Goal: Check status: Check status

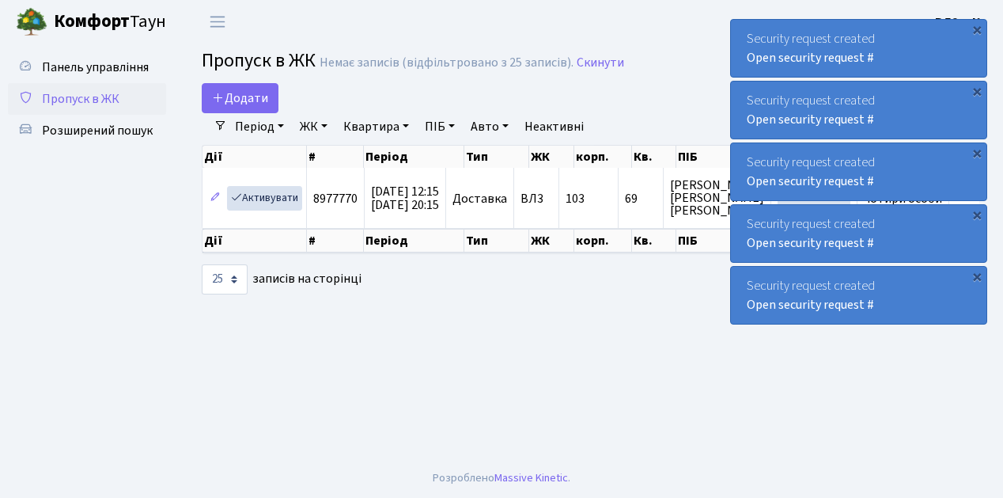
select select "25"
click at [408, 348] on main "Admin Пропуск в ЖК Список Пропуск в ЖК Немає записів (відфільтровано з 25 запис…" at bounding box center [590, 251] width 825 height 415
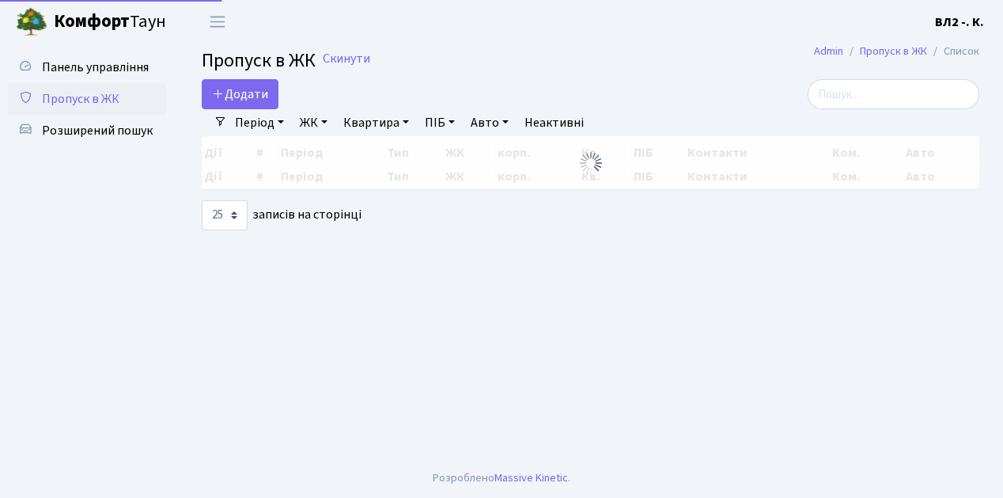
select select "25"
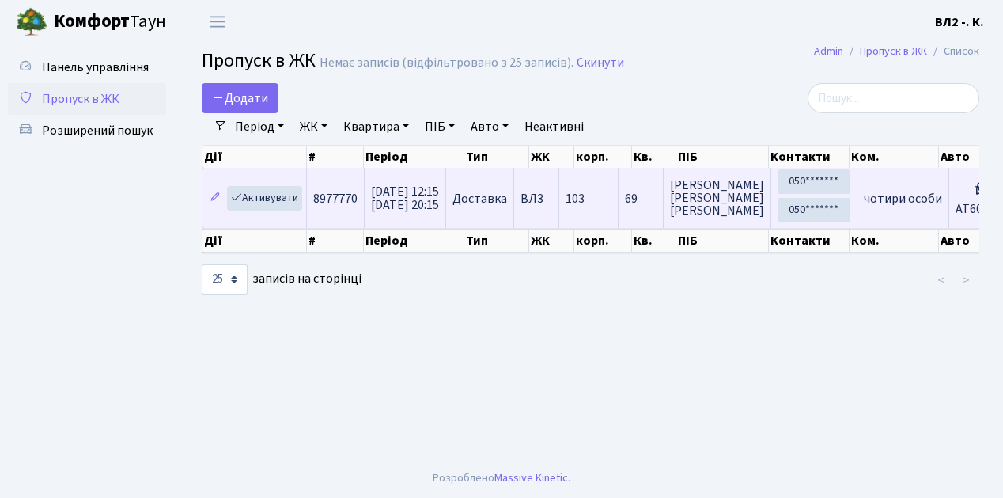
click at [339, 223] on td "8977770" at bounding box center [336, 198] width 58 height 60
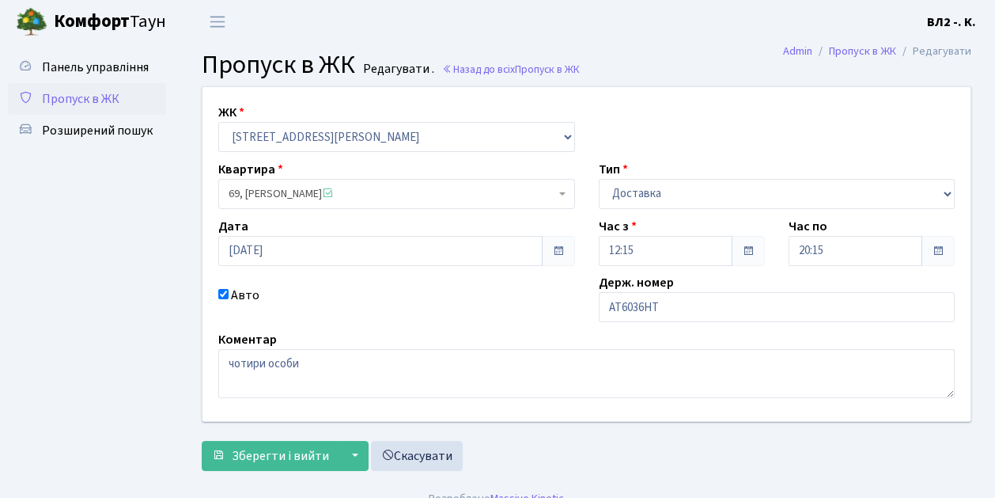
click at [78, 97] on span "Пропуск в ЖК" at bounding box center [81, 98] width 78 height 17
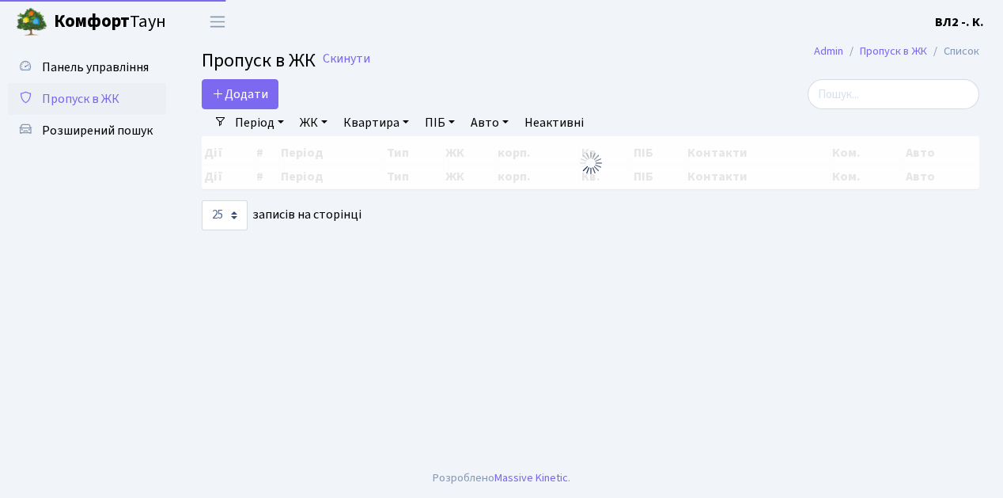
select select "25"
